Goal: Communication & Community: Answer question/provide support

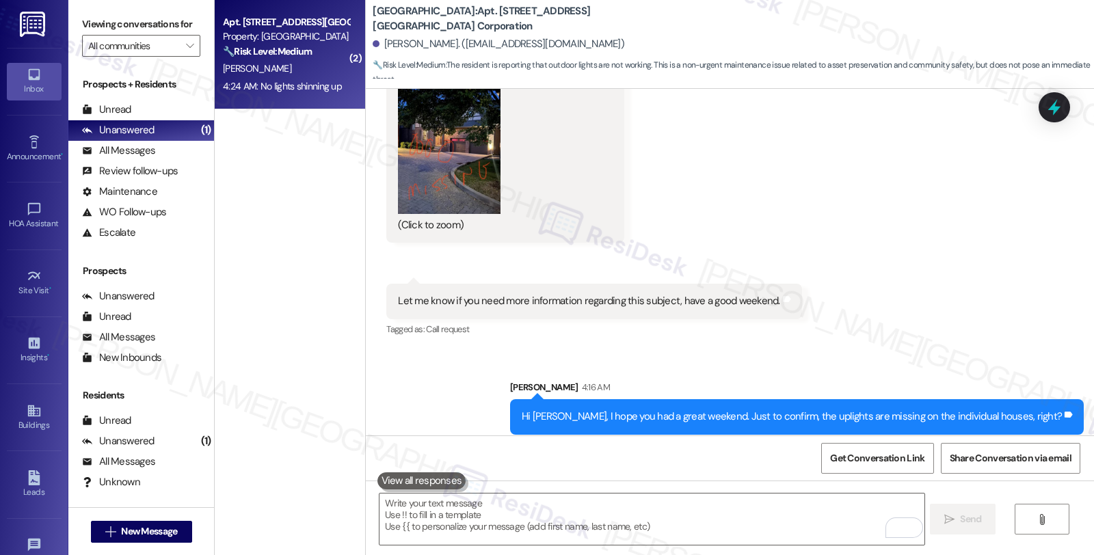
scroll to position [3723, 0]
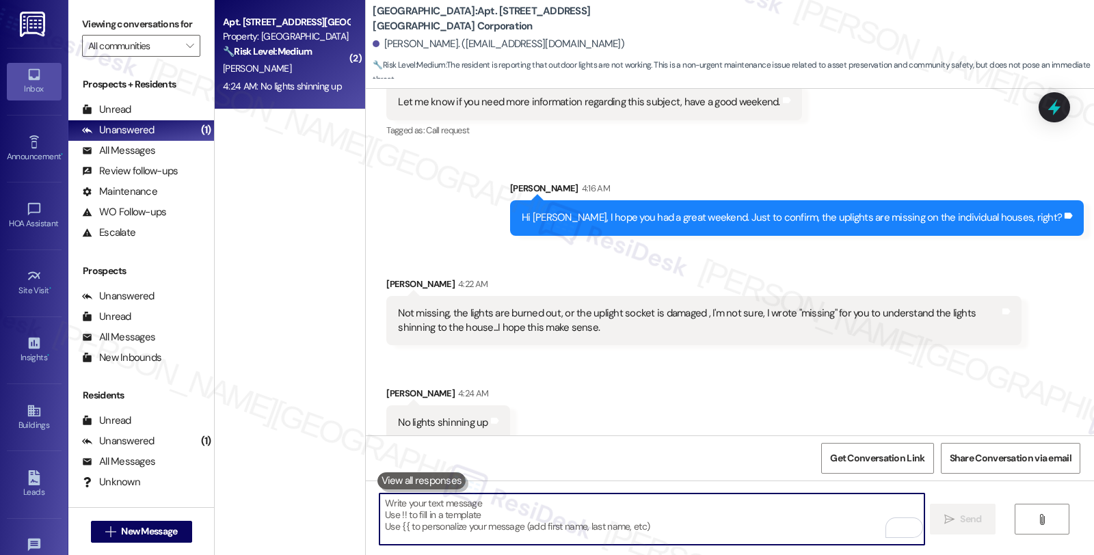
click at [473, 522] on textarea "To enrich screen reader interactions, please activate Accessibility in Grammarl…" at bounding box center [652, 519] width 544 height 51
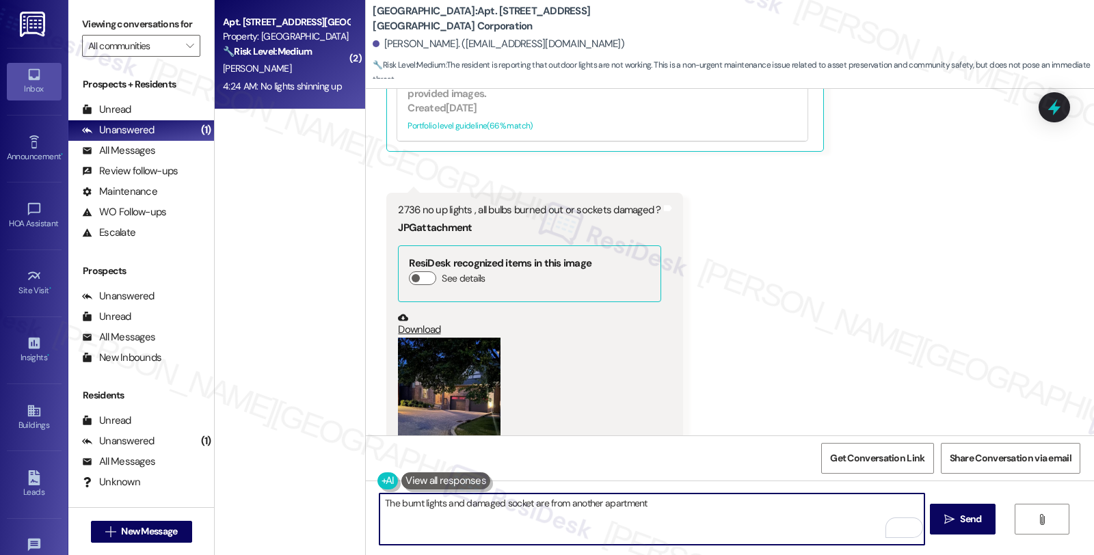
scroll to position [2431, 0]
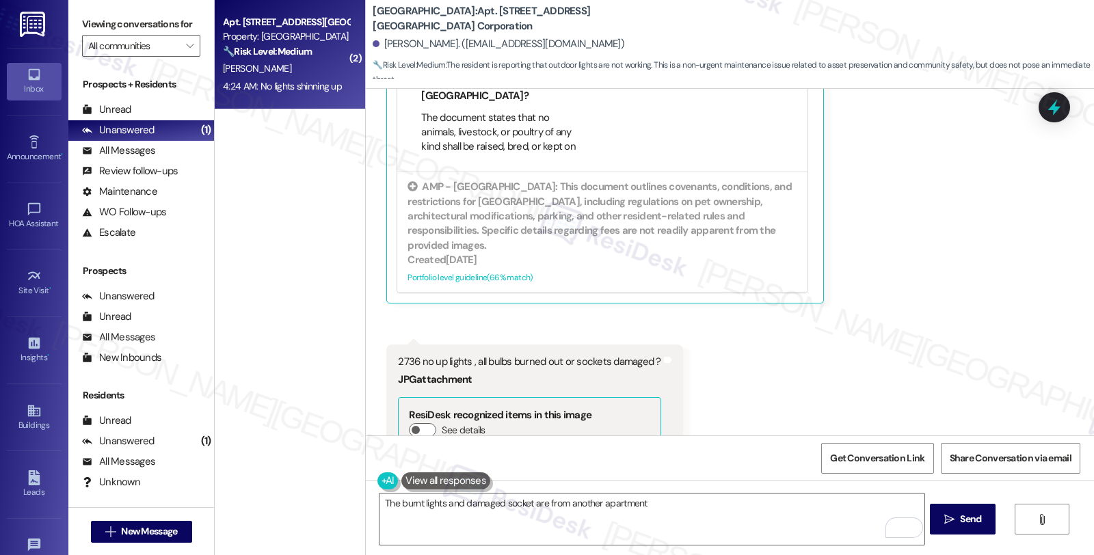
click at [398, 355] on div "2736 no up lights , all bulbs burned out or sockets damaged ?" at bounding box center [529, 362] width 263 height 14
copy div "2736"
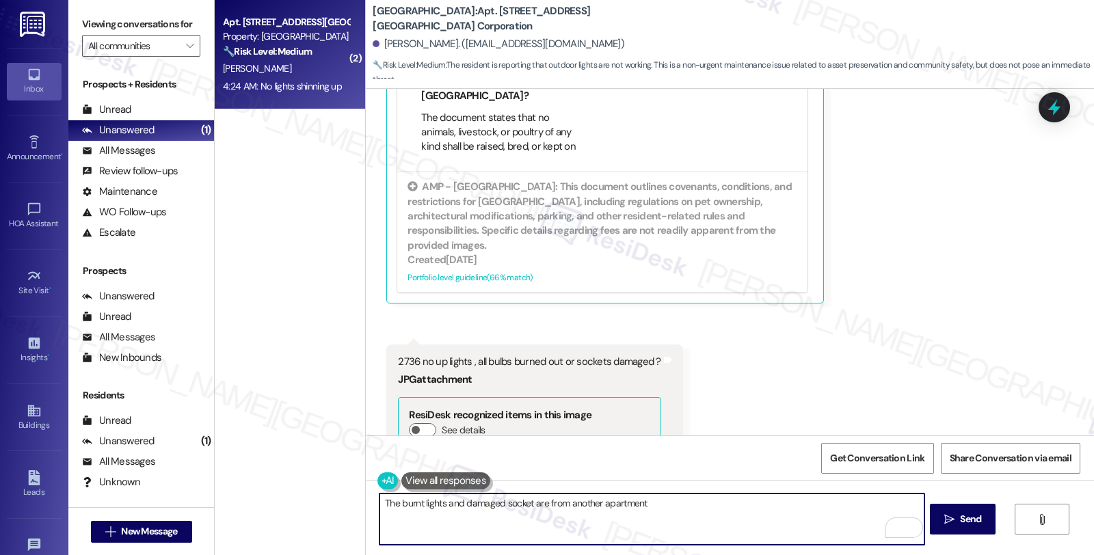
click at [668, 504] on textarea "The burnt lights and damaged socket are from another apartment" at bounding box center [652, 519] width 544 height 51
paste textarea "2736"
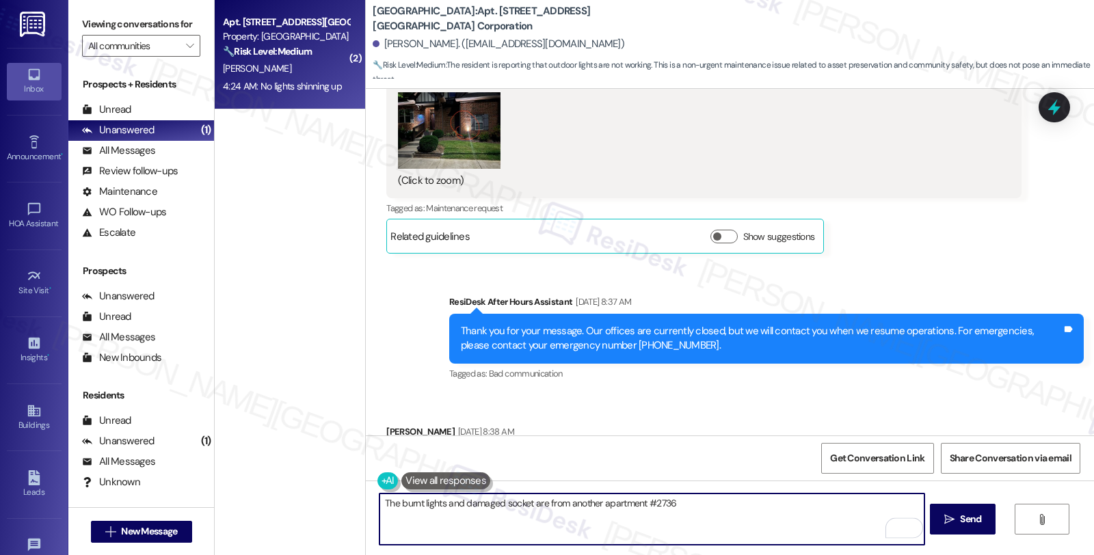
scroll to position [1823, 0]
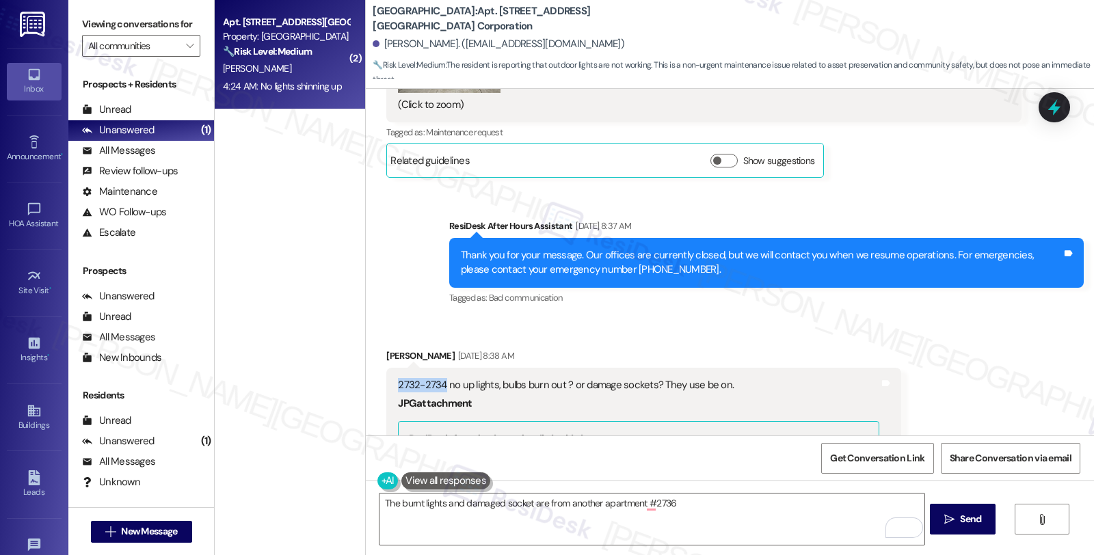
drag, startPoint x: 388, startPoint y: 367, endPoint x: 435, endPoint y: 367, distance: 46.5
click at [435, 378] on div "2732-2734 no up lights, bulbs burn out ? or damage sockets? They use be on." at bounding box center [638, 385] width 481 height 14
copy div "2732-2734"
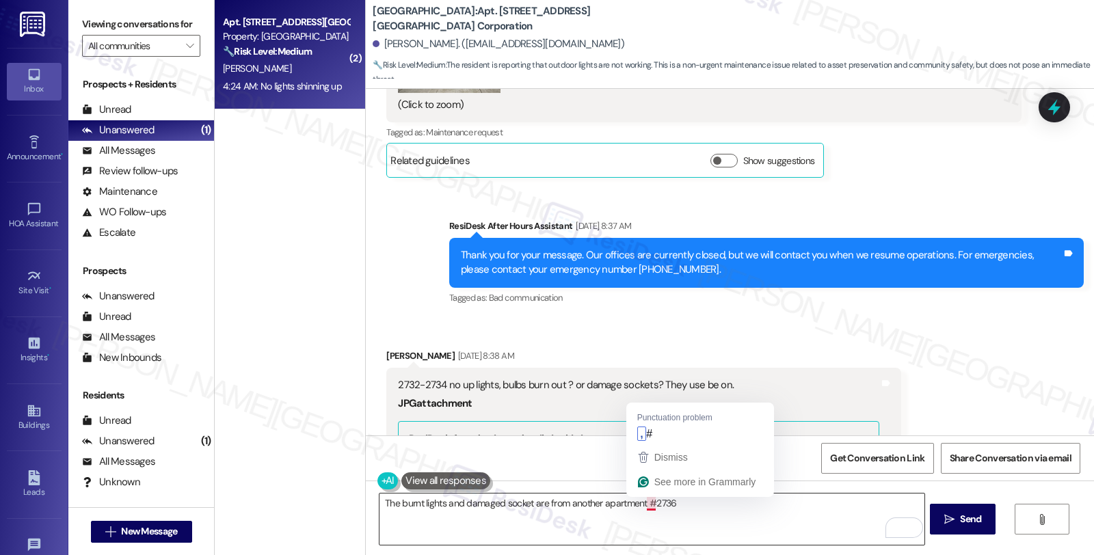
click at [638, 503] on textarea "The burnt lights and damaged socket are from another apartment #2736" at bounding box center [652, 519] width 544 height 51
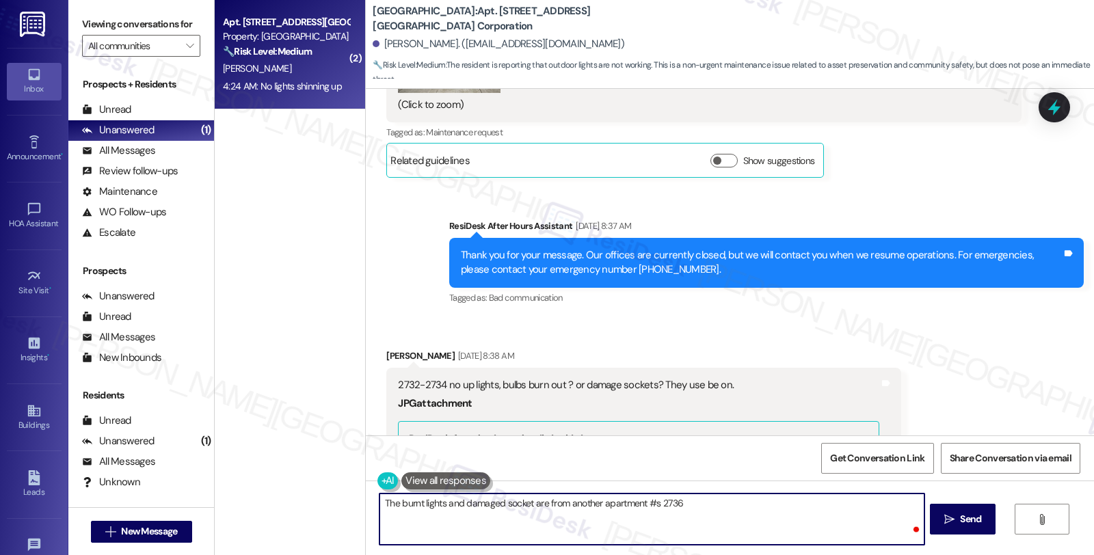
paste textarea "2-2734273"
click at [782, 510] on textarea "The burnt lights and damaged socket are from another apartment #s 2732-2734, 27…" at bounding box center [652, 519] width 544 height 51
type textarea "The burnt lights and damaged socket are from another apartment #s 2732-2734, 27…"
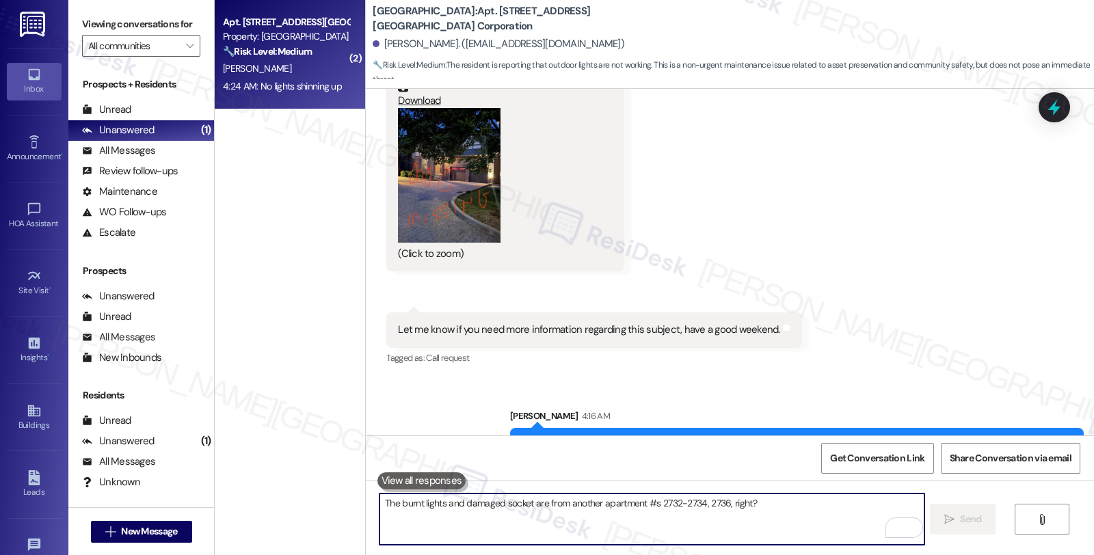
scroll to position [3723, 0]
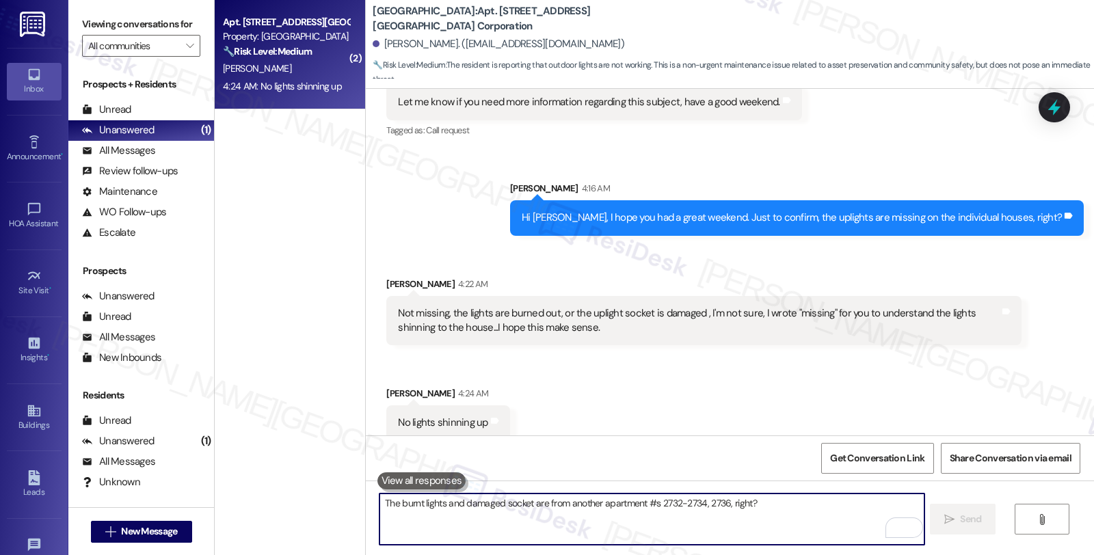
click at [719, 523] on textarea "The burnt lights and damaged socket are from another apartment #s 2732-2734, 27…" at bounding box center [652, 519] width 544 height 51
paste textarea "2732-2734"
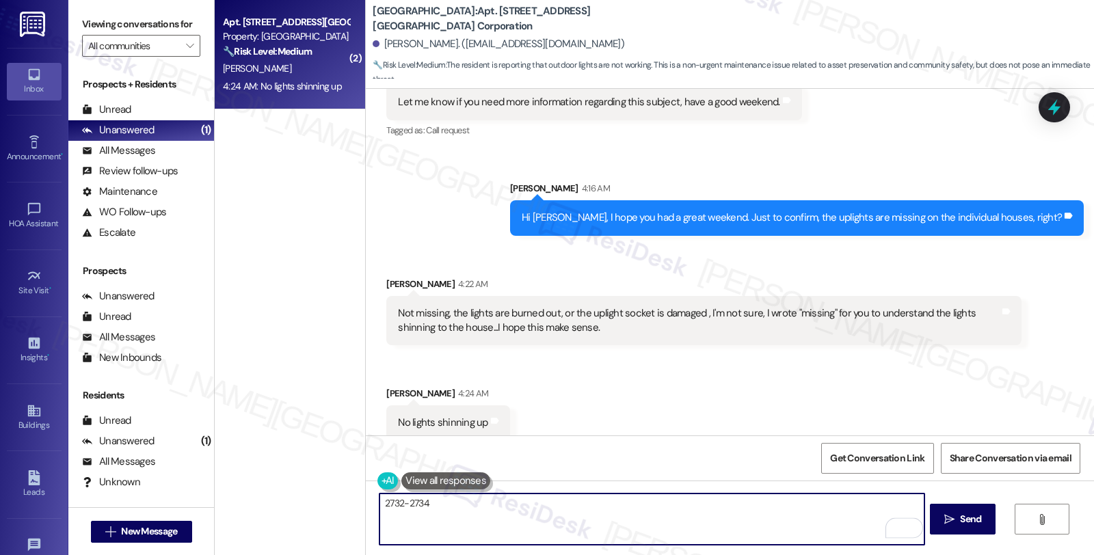
drag, startPoint x: 460, startPoint y: 503, endPoint x: 287, endPoint y: 503, distance: 173.0
click at [287, 503] on div "( 2 ) Apt. [STREET_ADDRESS][GEOGRAPHIC_DATA] Corporation Property: [GEOGRAPHIC_…" at bounding box center [655, 277] width 880 height 555
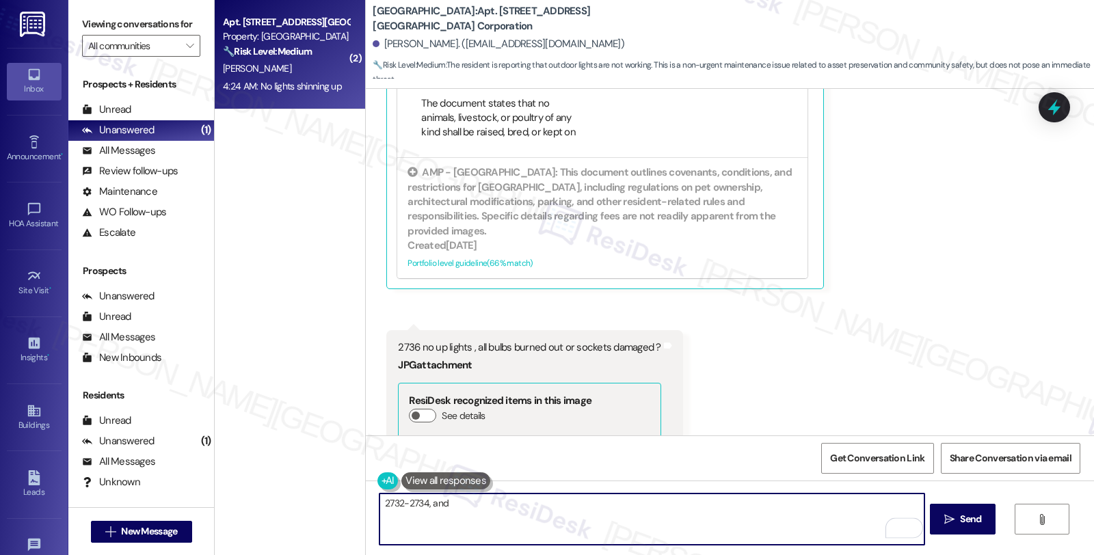
scroll to position [2431, 0]
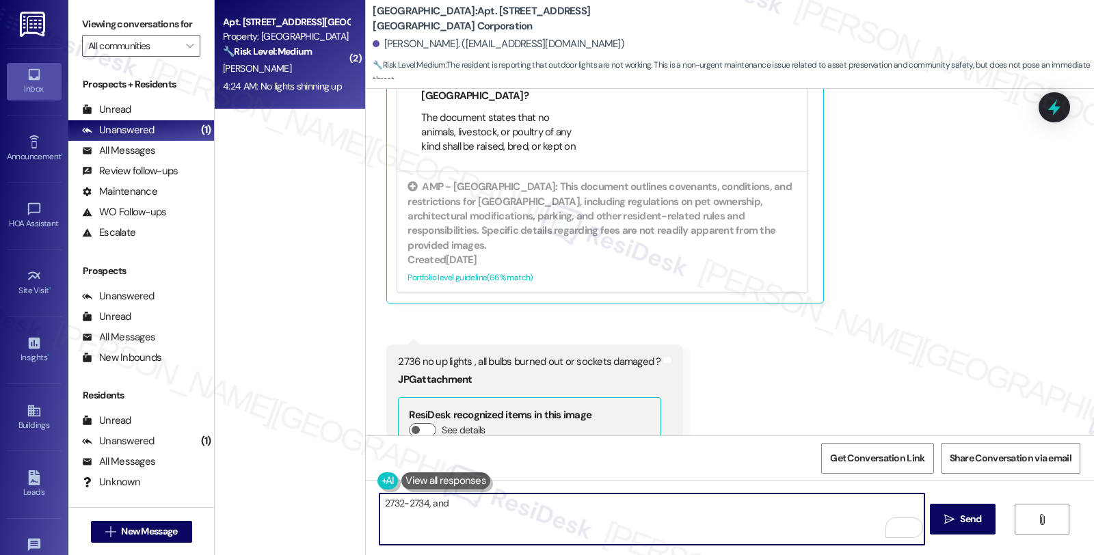
click at [398, 355] on div "2736 no up lights , all bulbs burned out or sockets damaged ?" at bounding box center [529, 362] width 263 height 14
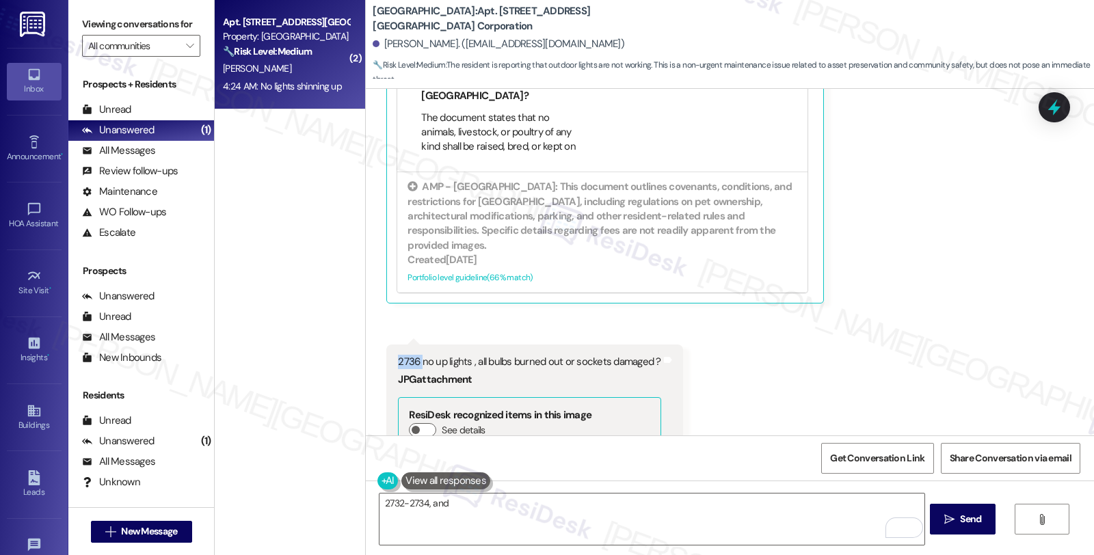
click at [398, 355] on div "2736 no up lights , all bulbs burned out or sockets damaged ?" at bounding box center [529, 362] width 263 height 14
copy div "2736"
click at [533, 507] on textarea "2732-2734, and" at bounding box center [652, 519] width 544 height 51
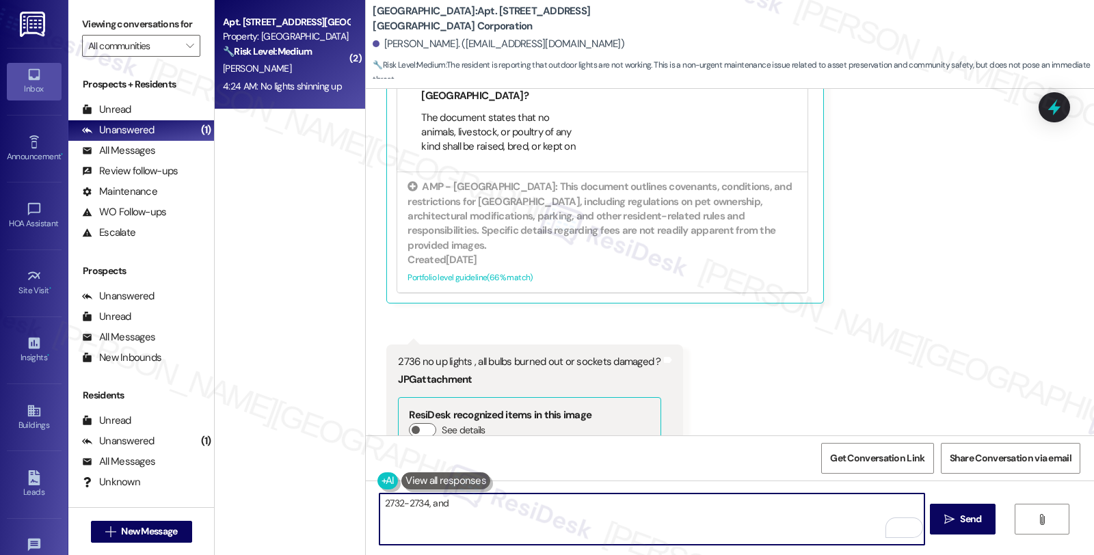
paste textarea "2736"
click at [380, 501] on textarea "2732-2734, and 2736, right/" at bounding box center [652, 519] width 544 height 51
click at [584, 397] on div "ResiDesk recognized items in this image See details" at bounding box center [529, 425] width 263 height 57
click at [531, 497] on textarea "The burnt lights and damaged socket are from apartments #s 2732-2734, and 2736,…" at bounding box center [652, 519] width 544 height 51
click at [746, 497] on textarea "The burnt lights and damaged socket are from apartments #s 2732-2734, and 2736,…" at bounding box center [652, 519] width 544 height 51
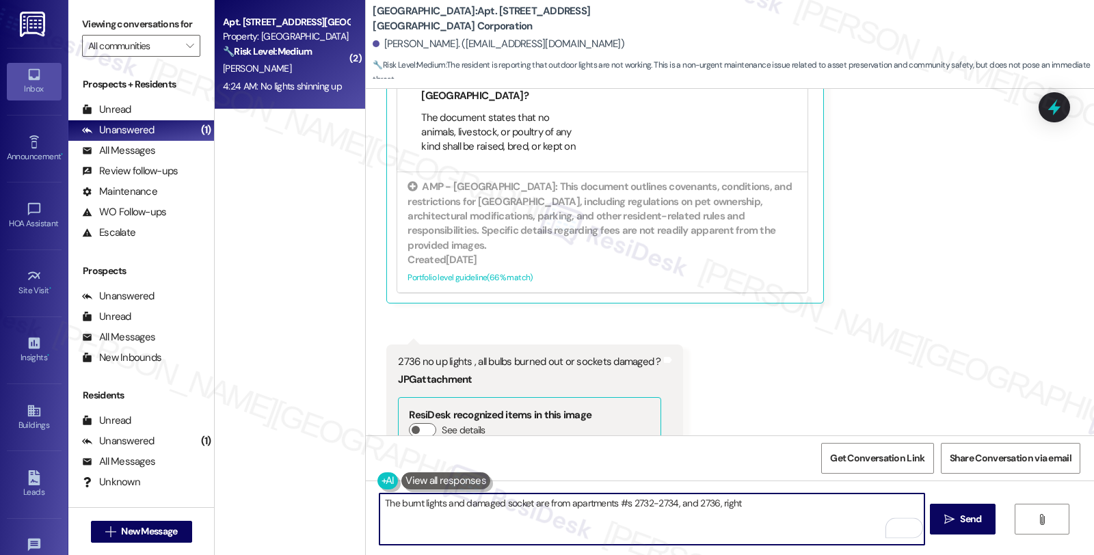
type textarea "The burnt lights and damaged socket are from apartments #s 2732-2734, and 2736,…"
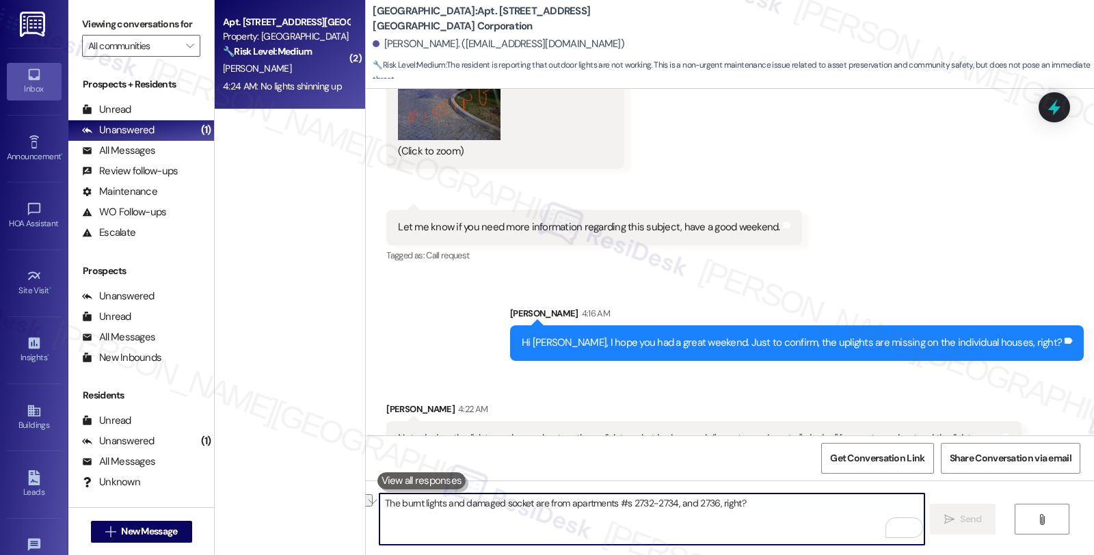
scroll to position [3723, 0]
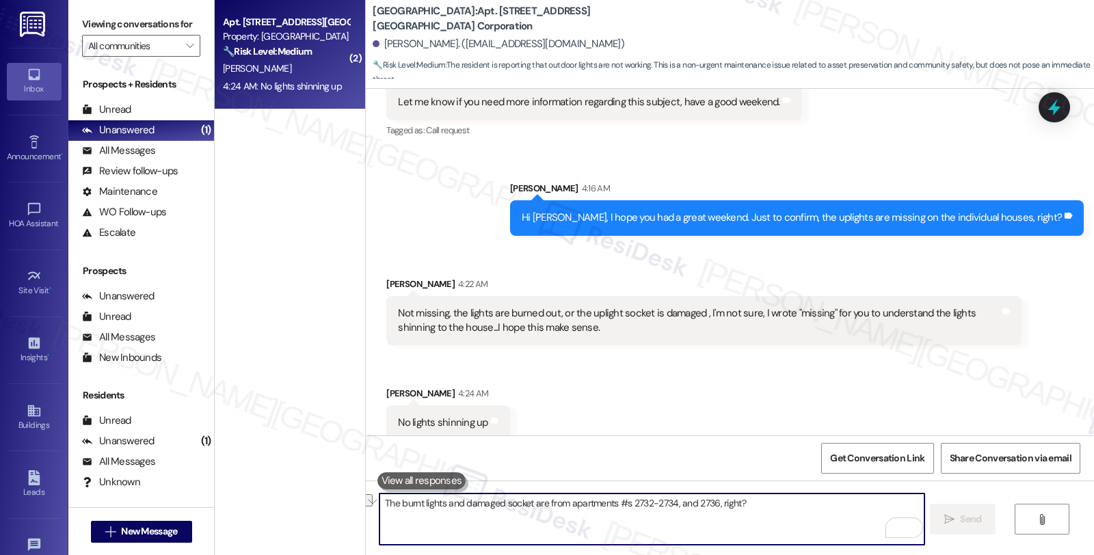
click at [575, 507] on textarea "The burnt lights and damaged socket are from apartments #s 2732-2734, and 2736,…" at bounding box center [652, 519] width 544 height 51
click at [548, 542] on textarea "The burnt lights and damaged socket are from apartments #s 2732-2734, and 2736,…" at bounding box center [652, 519] width 544 height 51
paste textarea "The burnt lights and damaged socket are from apartments #s 2732-2734, and 2736,…"
type textarea "The burnt lights and damaged sockets are from apartments #s 2732-2734, and 2736…"
click at [639, 490] on div "The burnt lights and damaged sockets are from apartments #s 2732-2734, and 2736…" at bounding box center [730, 532] width 728 height 103
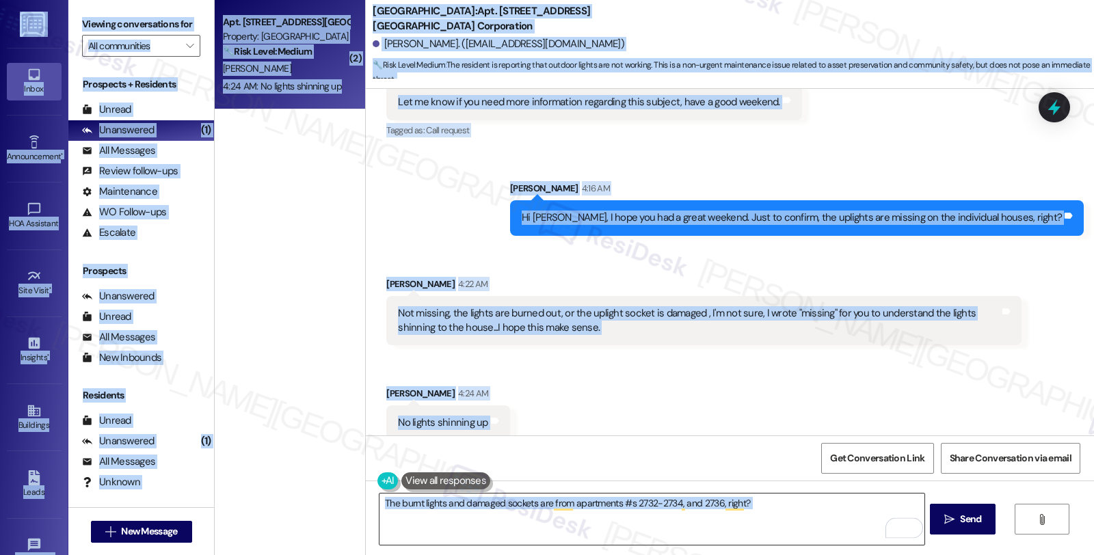
click at [700, 495] on textarea "The burnt lights and damaged sockets are from apartments #s 2732-2734, and 2736…" at bounding box center [652, 519] width 544 height 51
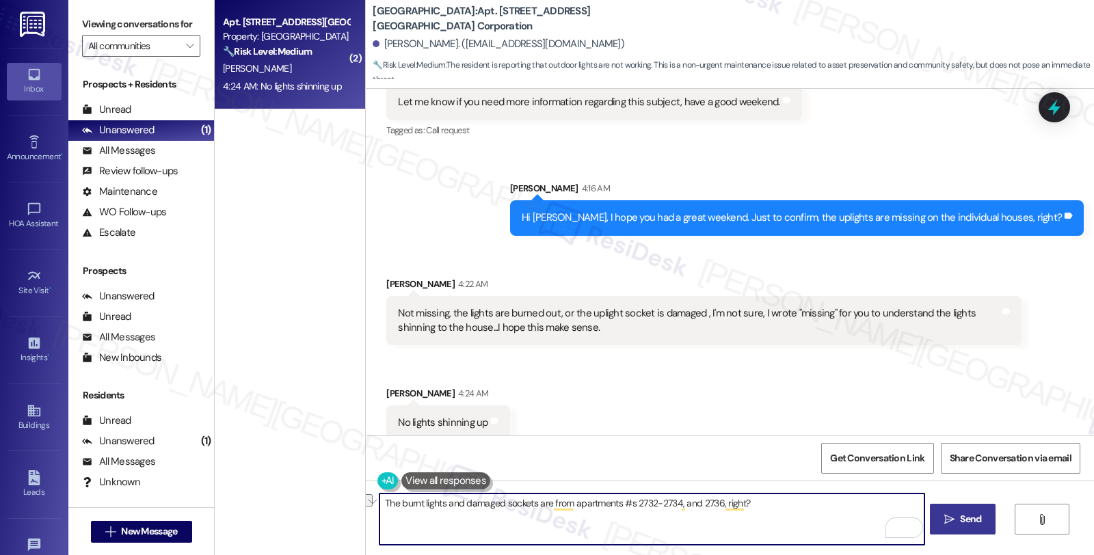
click at [958, 516] on span "Send" at bounding box center [971, 519] width 27 height 14
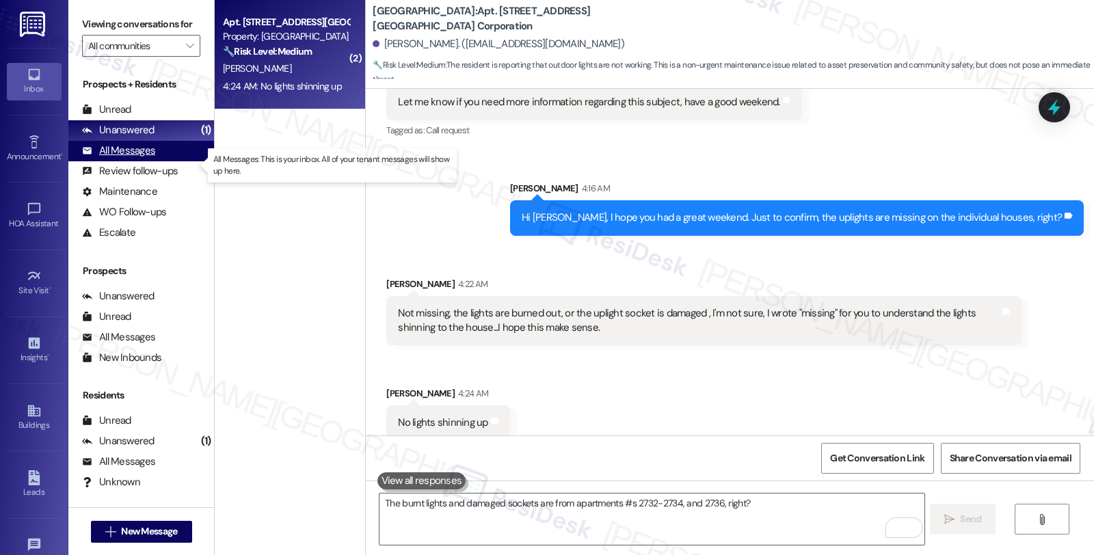
click at [147, 158] on div "All Messages" at bounding box center [118, 151] width 73 height 14
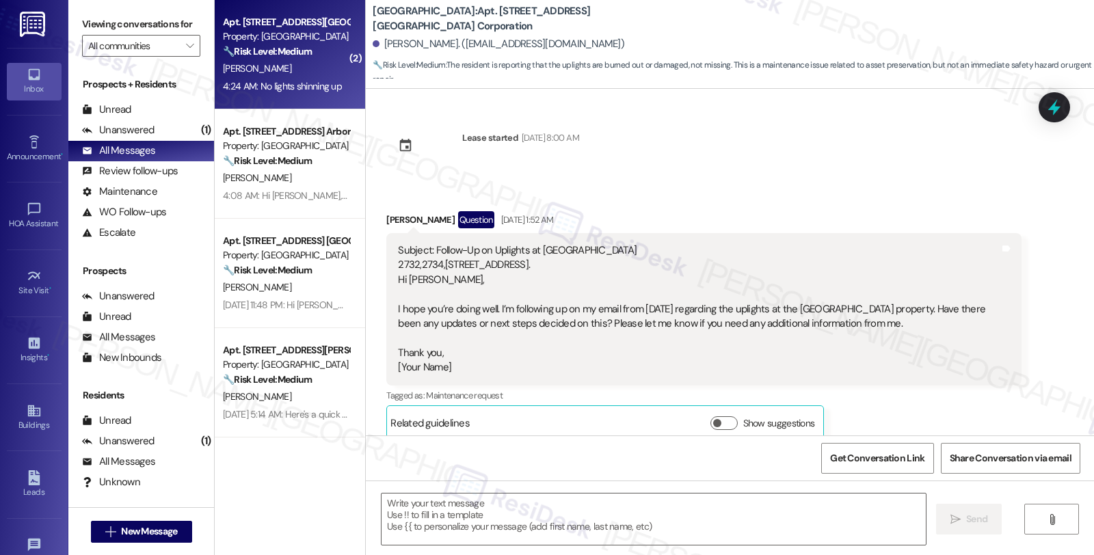
scroll to position [3800, 0]
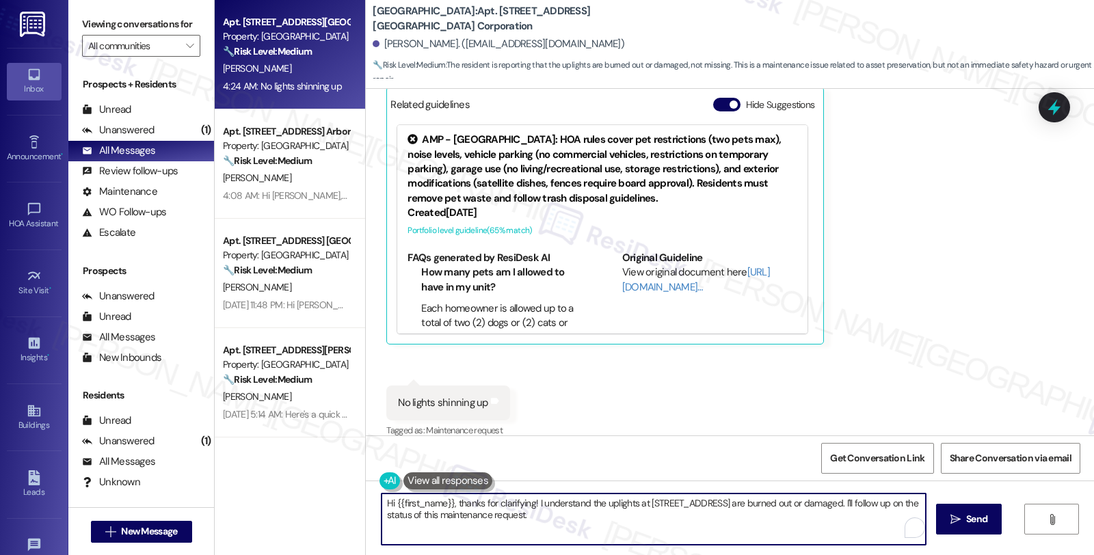
click at [609, 514] on textarea "Hi {{first_name}}, thanks for clarifying! I understand the uplights at [STREET_…" at bounding box center [654, 519] width 544 height 51
drag, startPoint x: 450, startPoint y: 503, endPoint x: 288, endPoint y: 503, distance: 162.1
click at [288, 503] on div "Apt. [STREET_ADDRESS][GEOGRAPHIC_DATA] Corporation Property: [GEOGRAPHIC_DATA] …" at bounding box center [655, 277] width 880 height 555
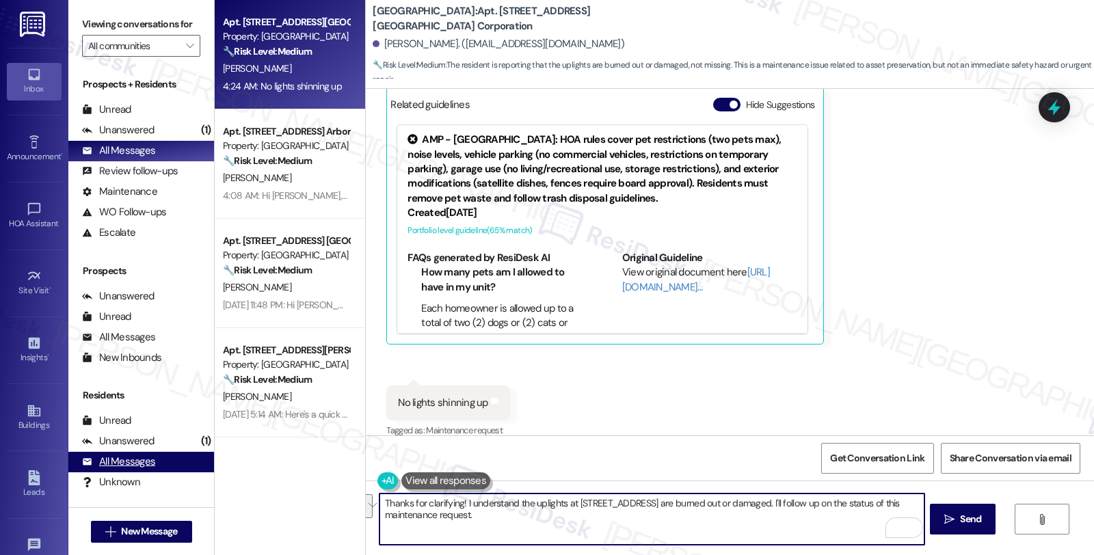
drag, startPoint x: 544, startPoint y: 514, endPoint x: 159, endPoint y: 476, distance: 386.9
click at [159, 476] on div "Viewing conversations for All communities  Prospects + Residents Unread (0) Un…" at bounding box center [581, 277] width 1026 height 555
paste textarea "e burnt lights and damaged sockets are from apartments #s 2732-2734, and 2736, …"
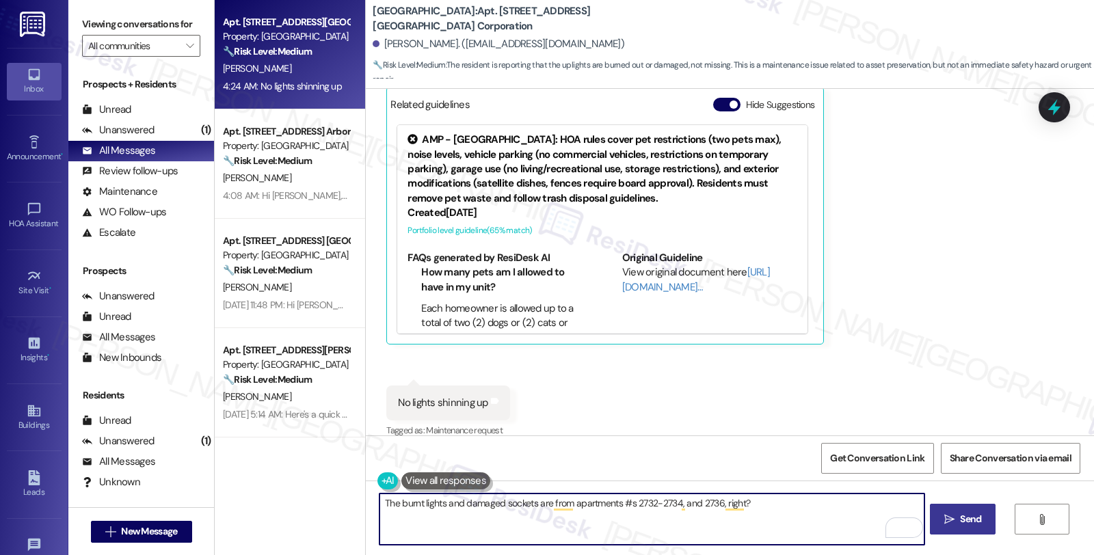
type textarea "The burnt lights and damaged sockets are from apartments #s 2732-2734, and 2736…"
click at [954, 517] on span " Send" at bounding box center [963, 519] width 43 height 14
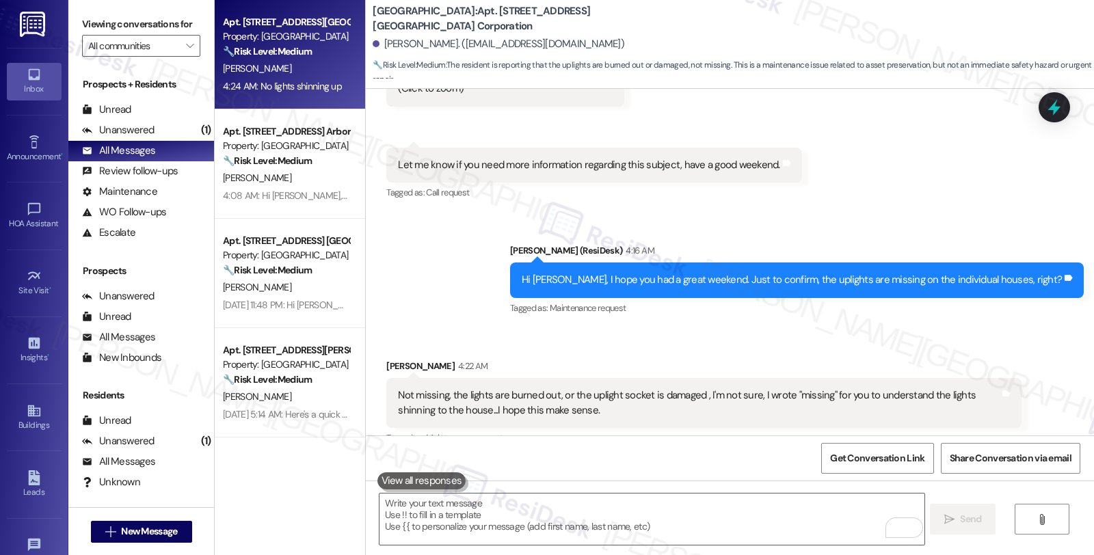
scroll to position [3420, 0]
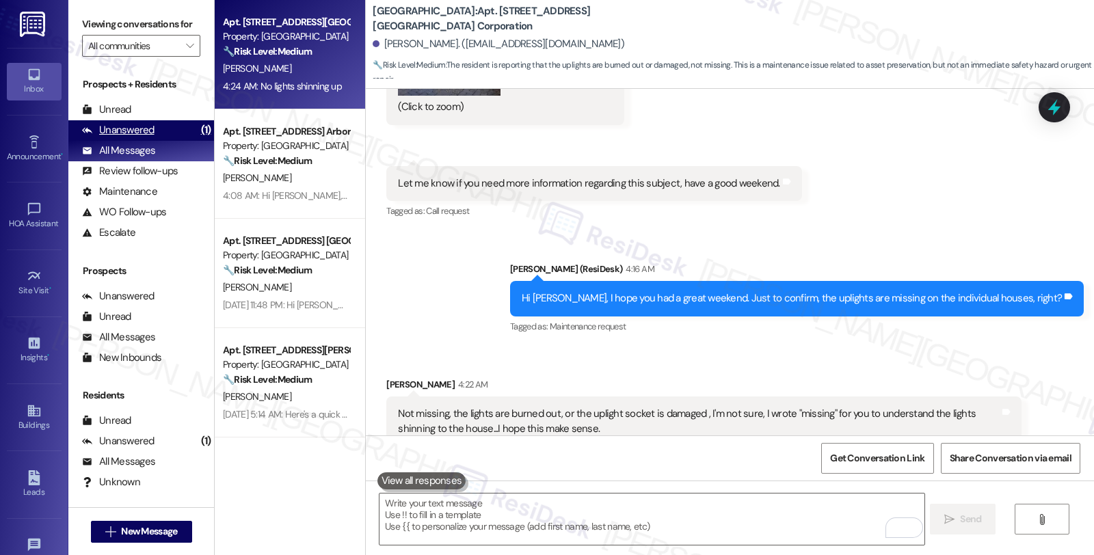
click at [146, 137] on div "Unanswered" at bounding box center [118, 130] width 72 height 14
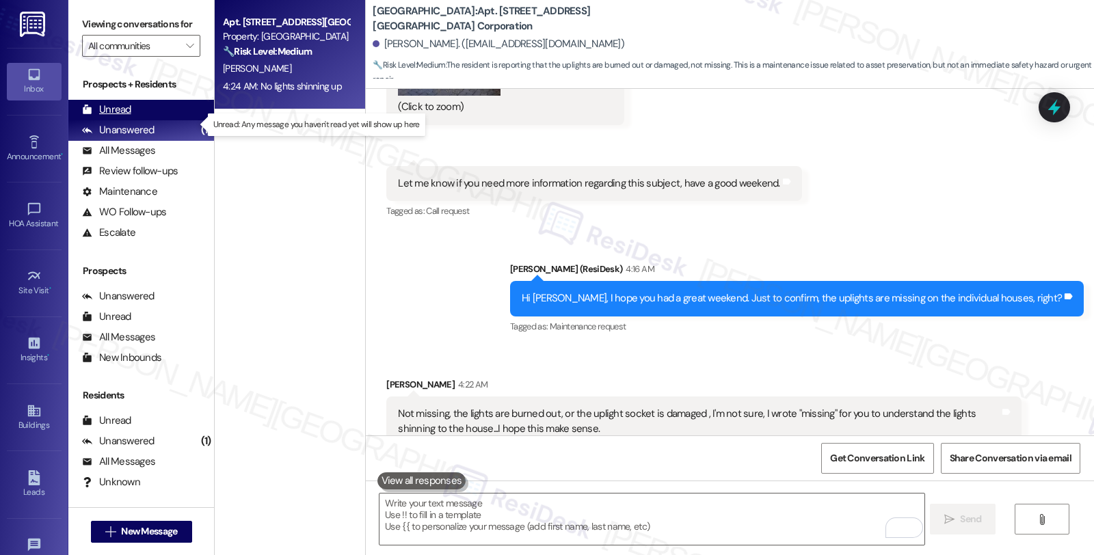
click at [139, 120] on div "Unread (0)" at bounding box center [141, 110] width 146 height 21
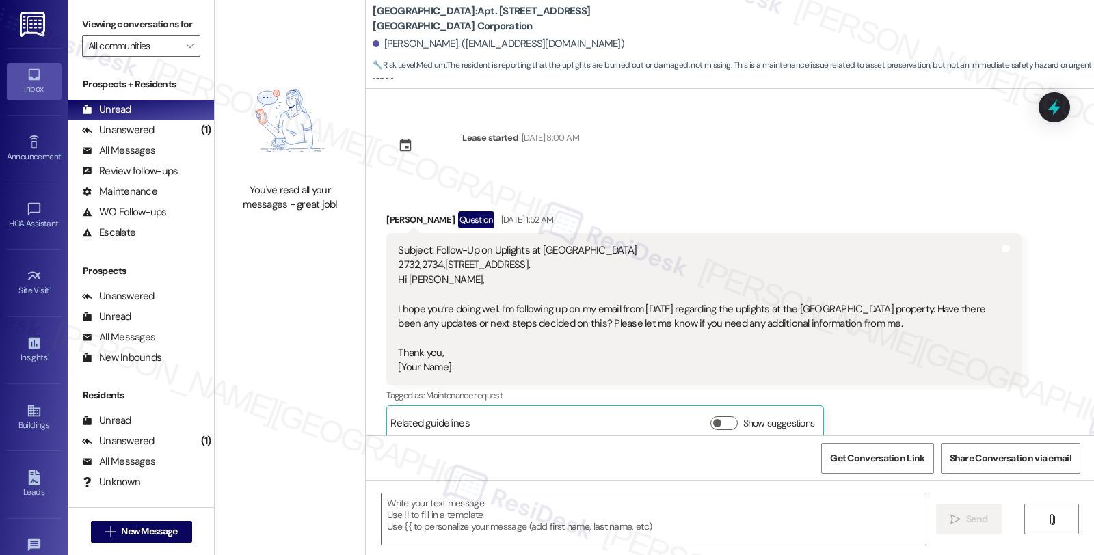
scroll to position [3800, 0]
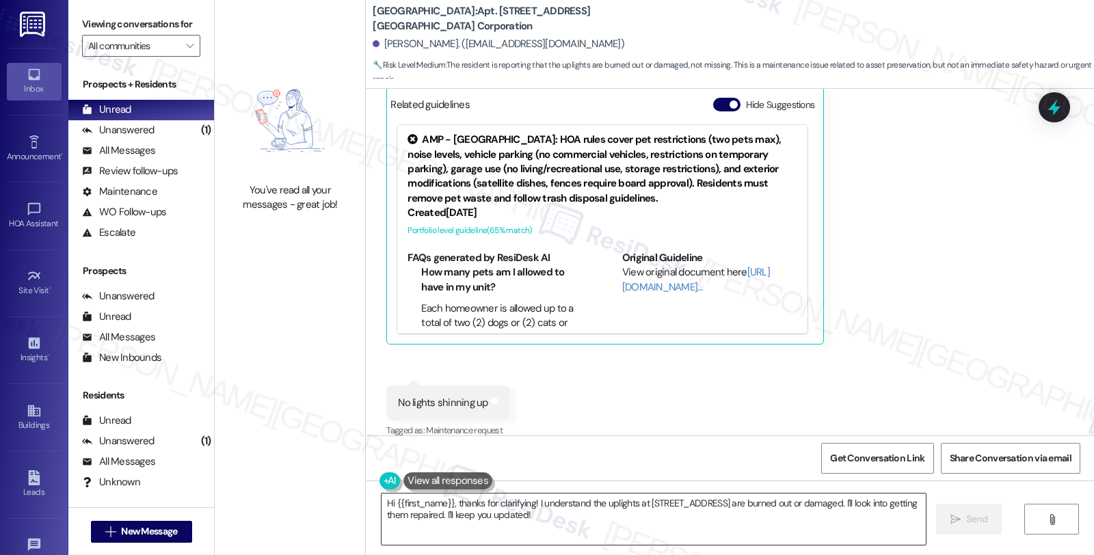
click at [516, 521] on textarea "Hi {{first_name}}, thanks for clarifying! I understand the uplights at [STREET_…" at bounding box center [654, 519] width 544 height 51
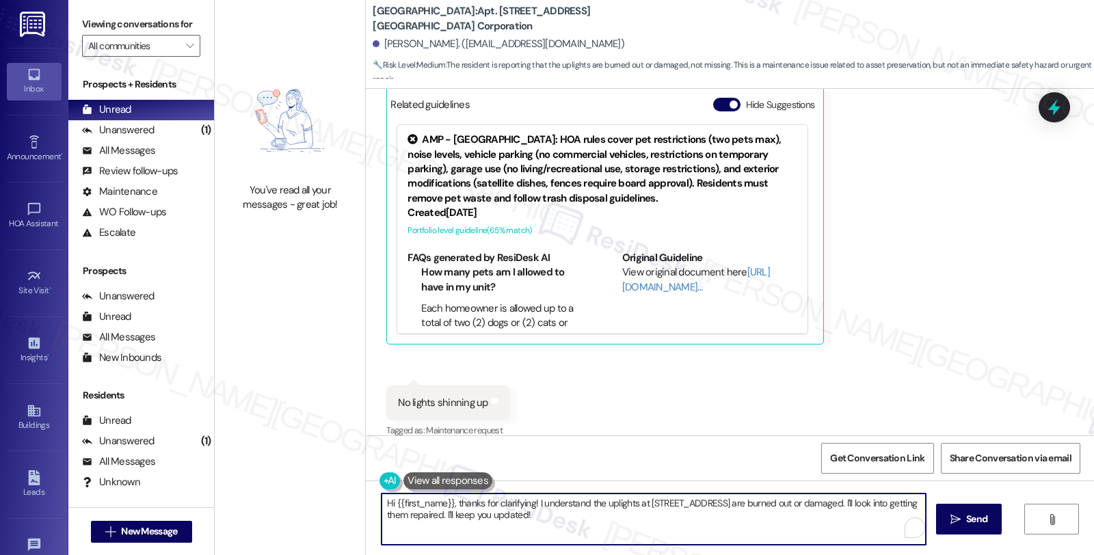
paste textarea "The burnt lights and damaged sockets are from apartments #s 2732-2734, and 2736…"
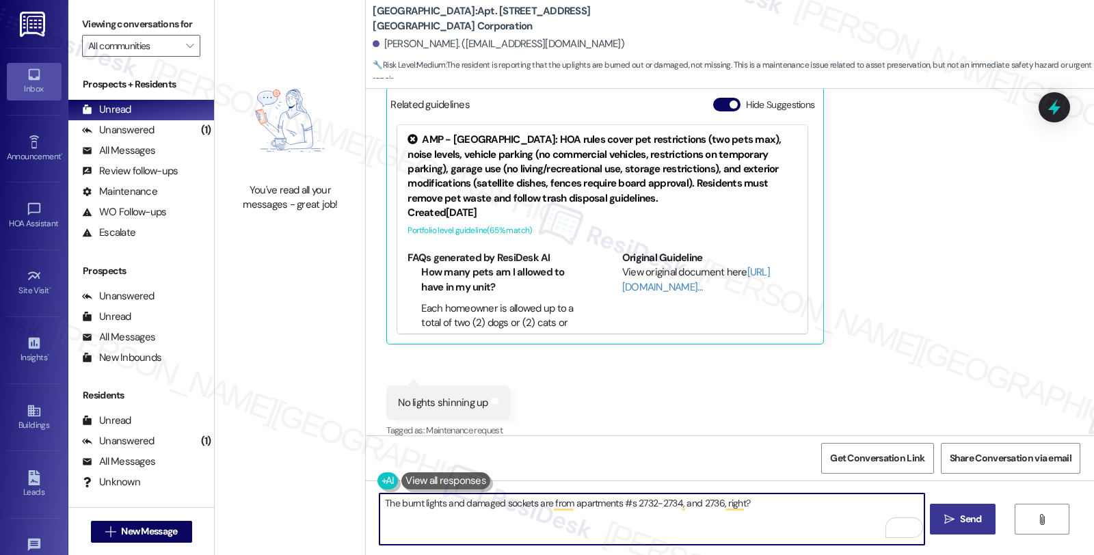
type textarea "The burnt lights and damaged sockets are from apartments #s 2732-2734, and 2736…"
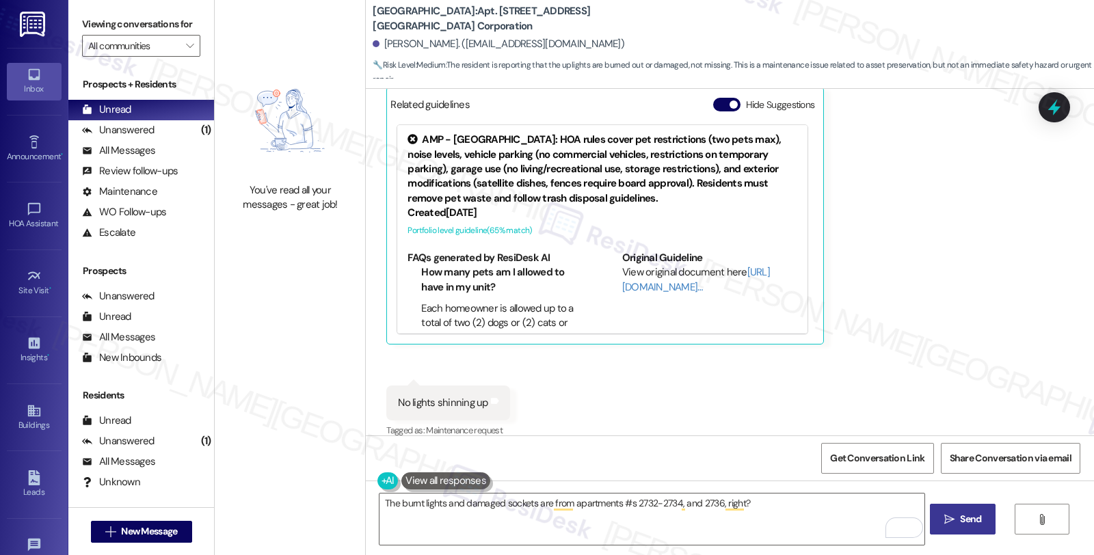
click at [951, 516] on icon "" at bounding box center [950, 519] width 10 height 11
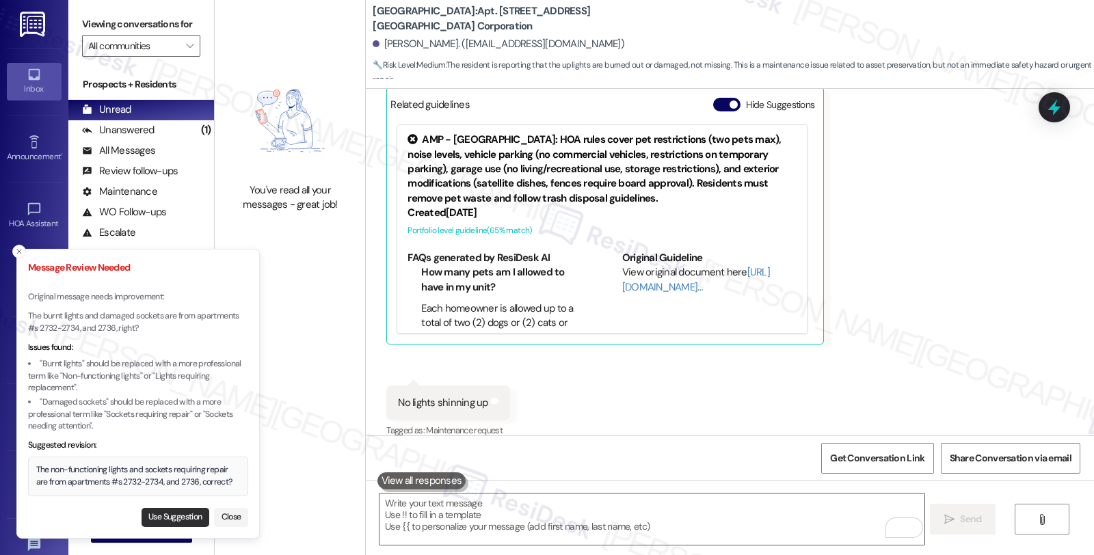
click at [158, 511] on button "Use Suggestion" at bounding box center [176, 517] width 68 height 19
type textarea "The non-functioning lights and sockets requiring repair are from apartments #s …"
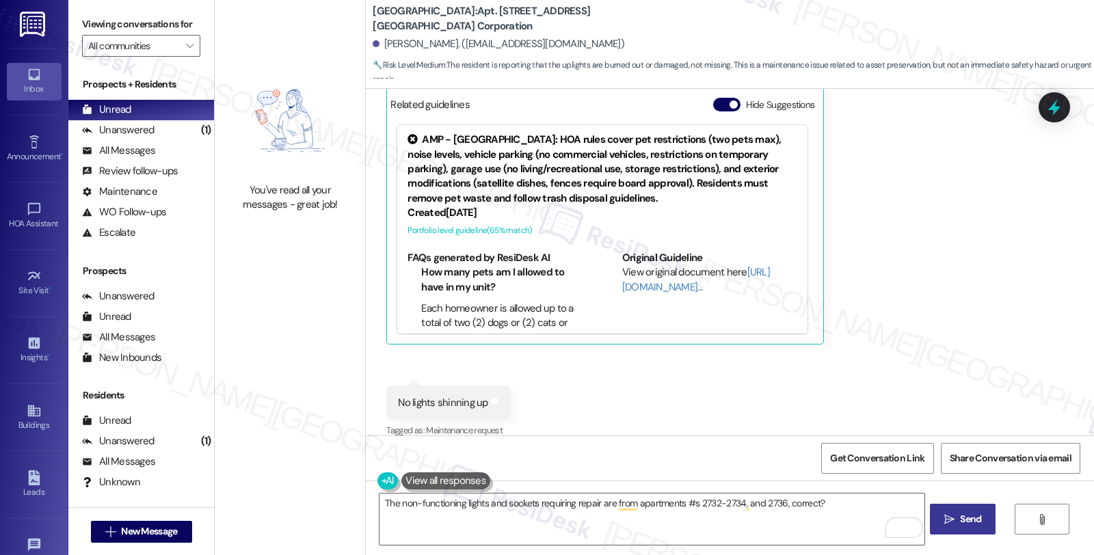
click at [972, 523] on span "Send" at bounding box center [970, 519] width 21 height 14
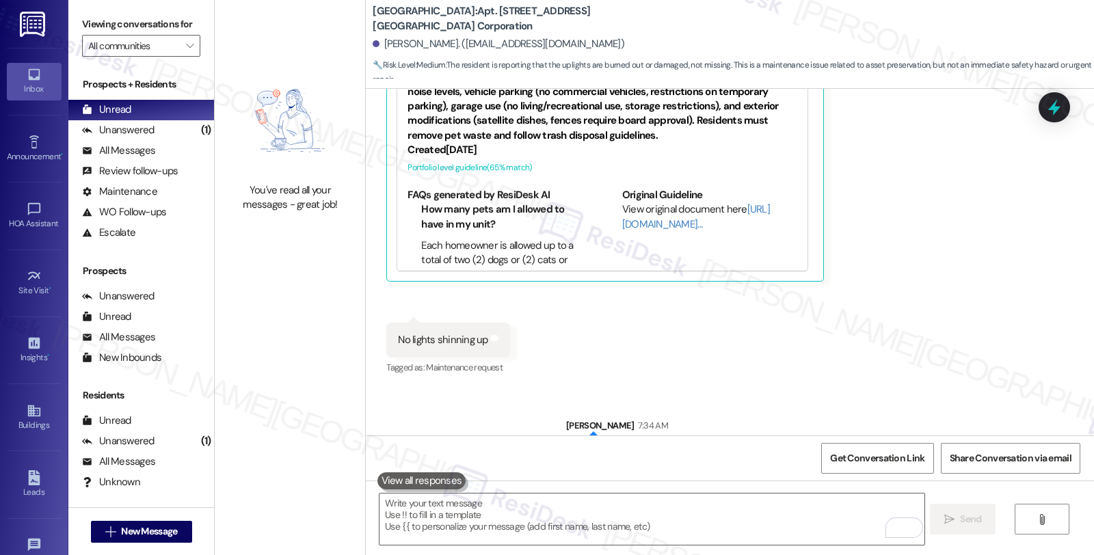
scroll to position [3896, 0]
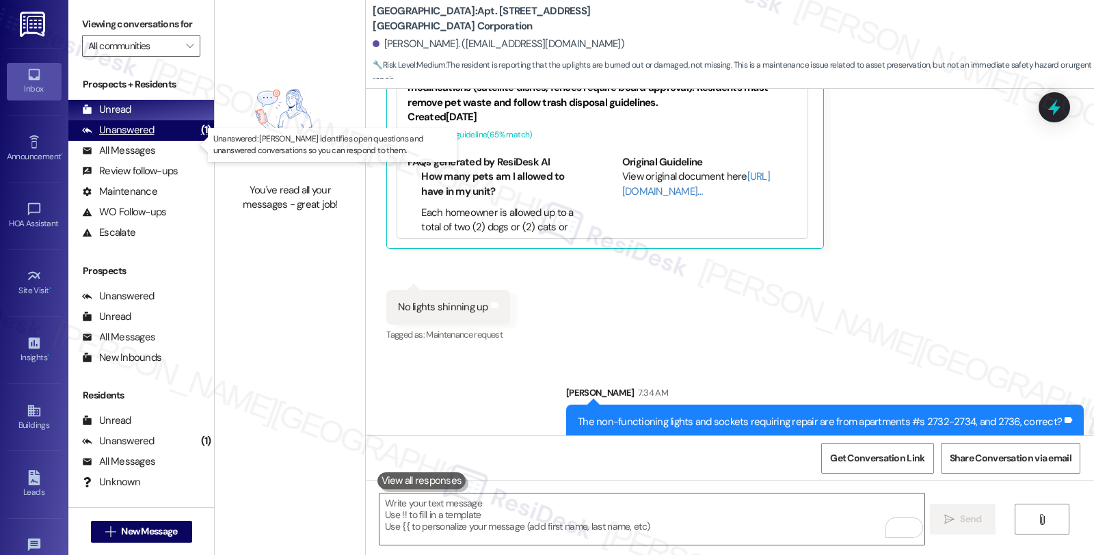
click at [171, 141] on div "Unanswered (1)" at bounding box center [141, 130] width 146 height 21
